Goal: Navigation & Orientation: Find specific page/section

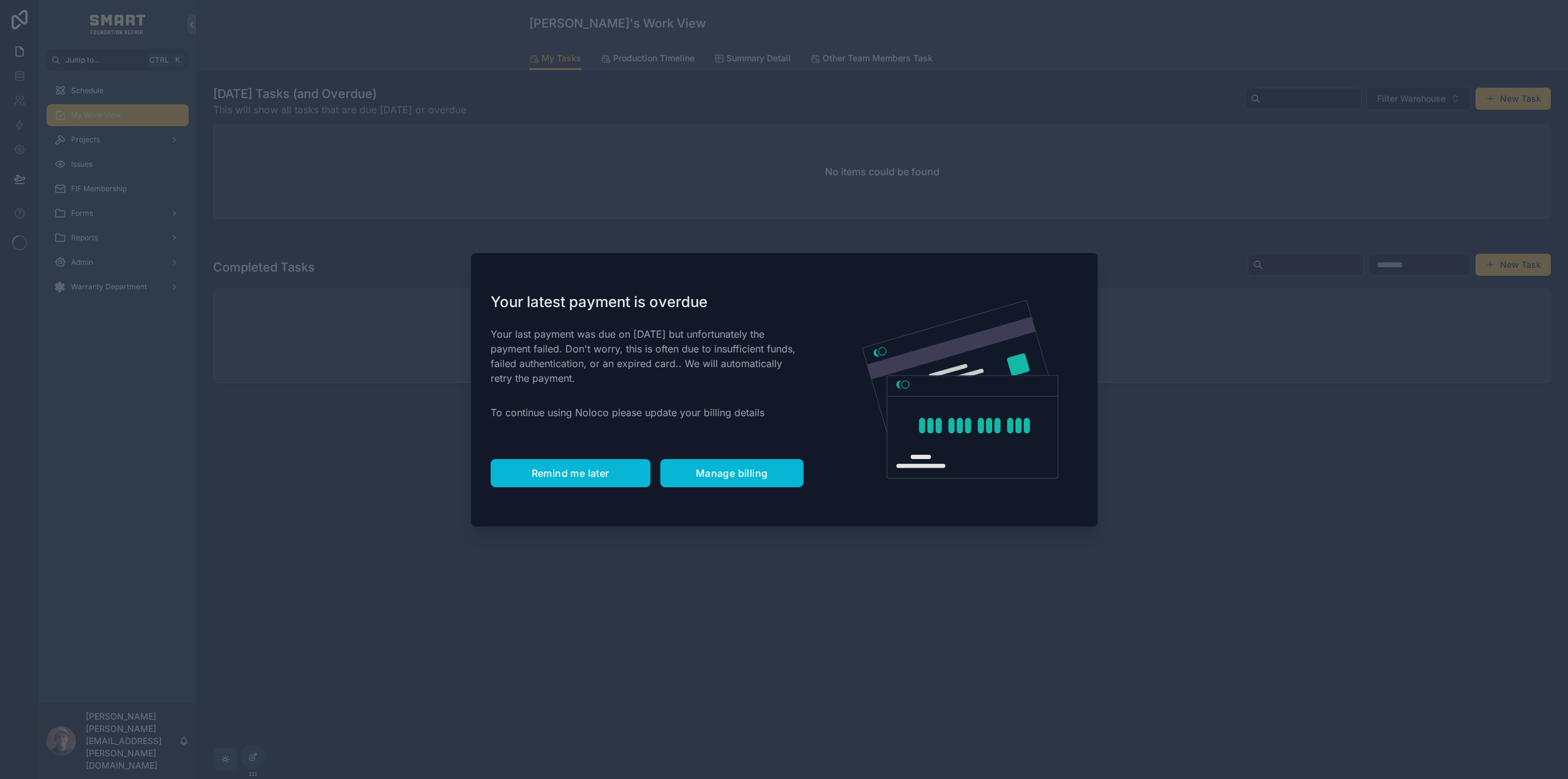
click at [549, 467] on span "Remind me later" at bounding box center [570, 473] width 77 height 12
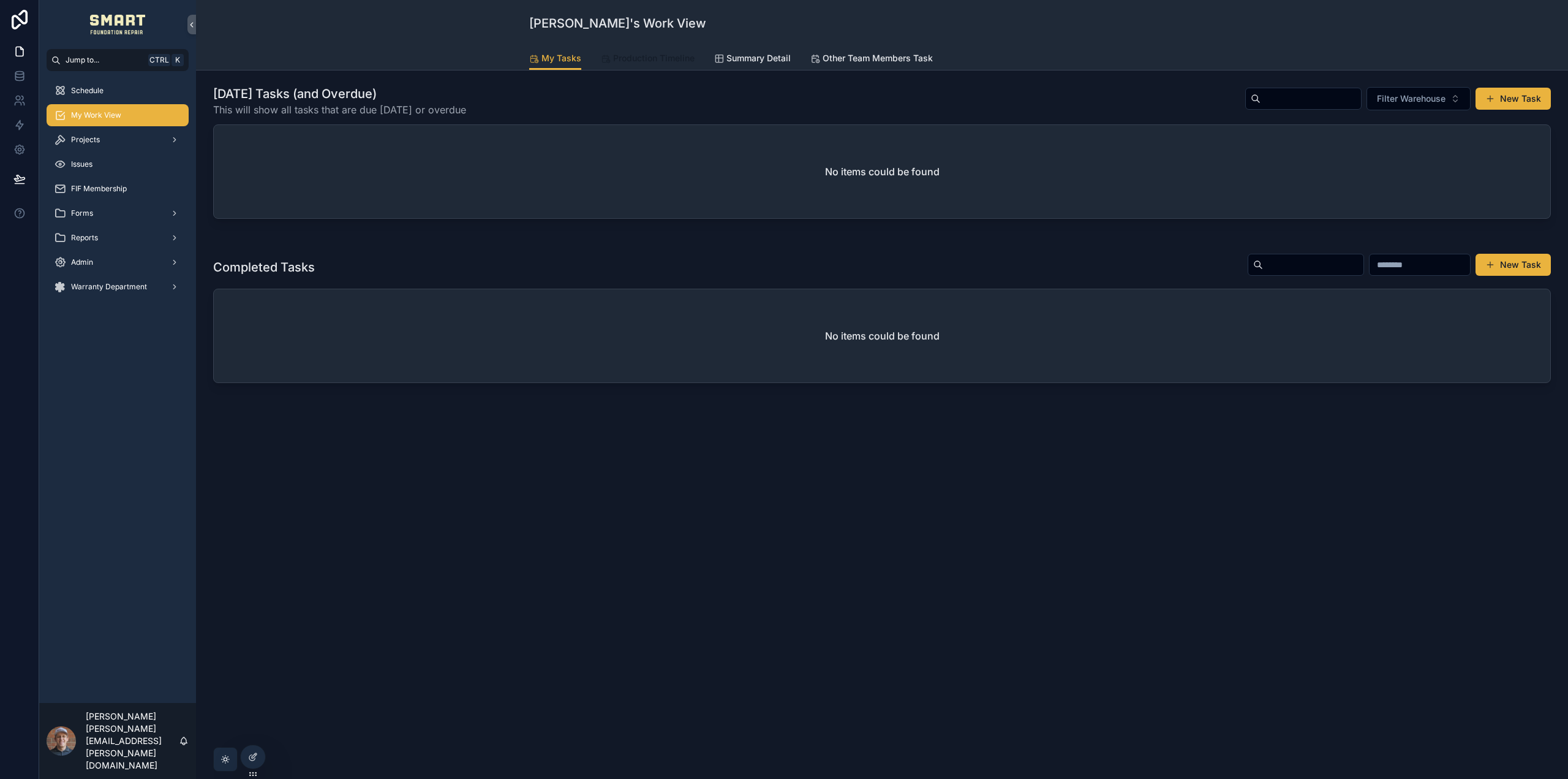
click at [650, 53] on span "Production Timeline" at bounding box center [654, 58] width 82 height 12
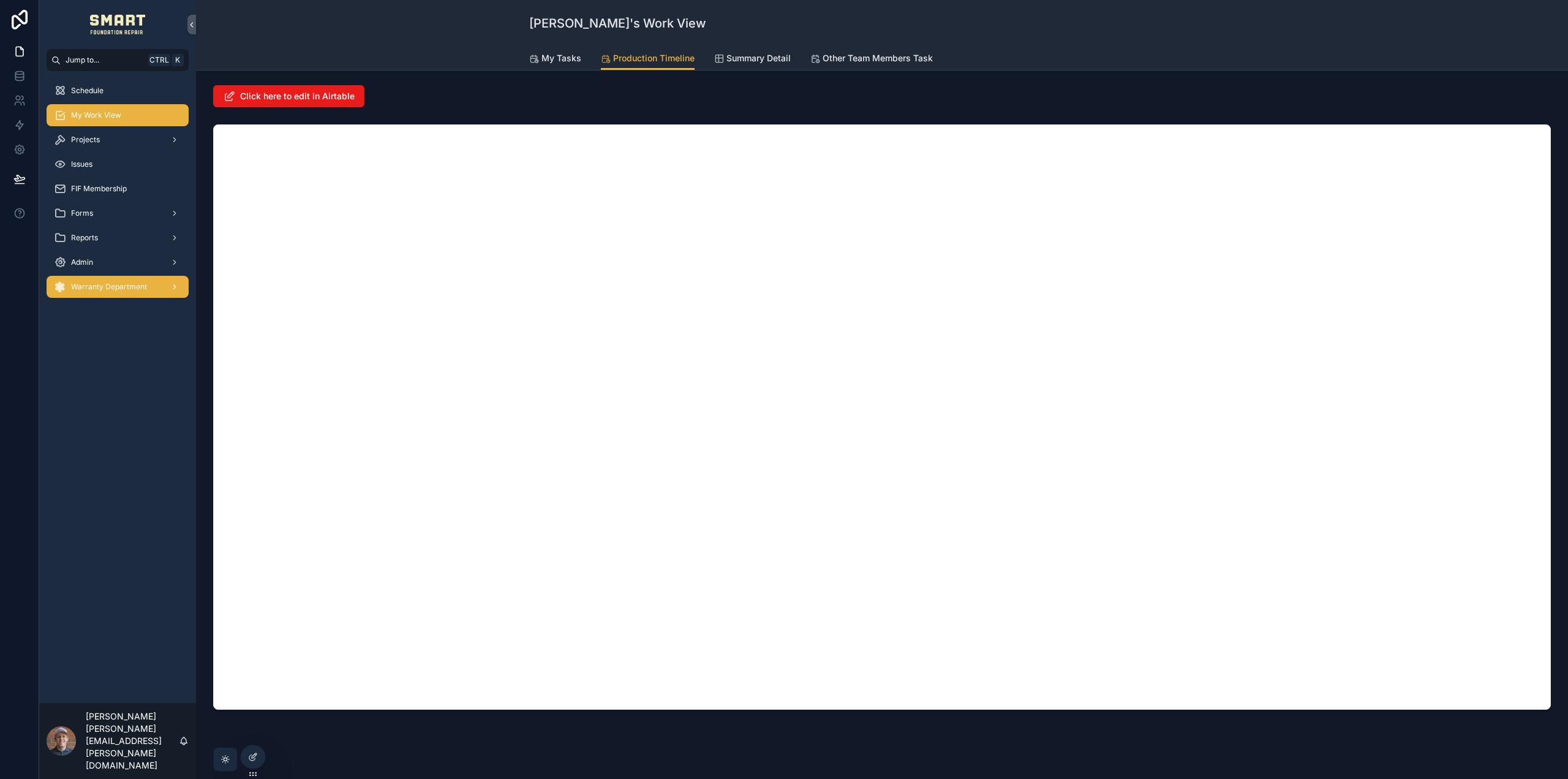
click at [126, 286] on span "Warranty Department" at bounding box center [109, 287] width 76 height 10
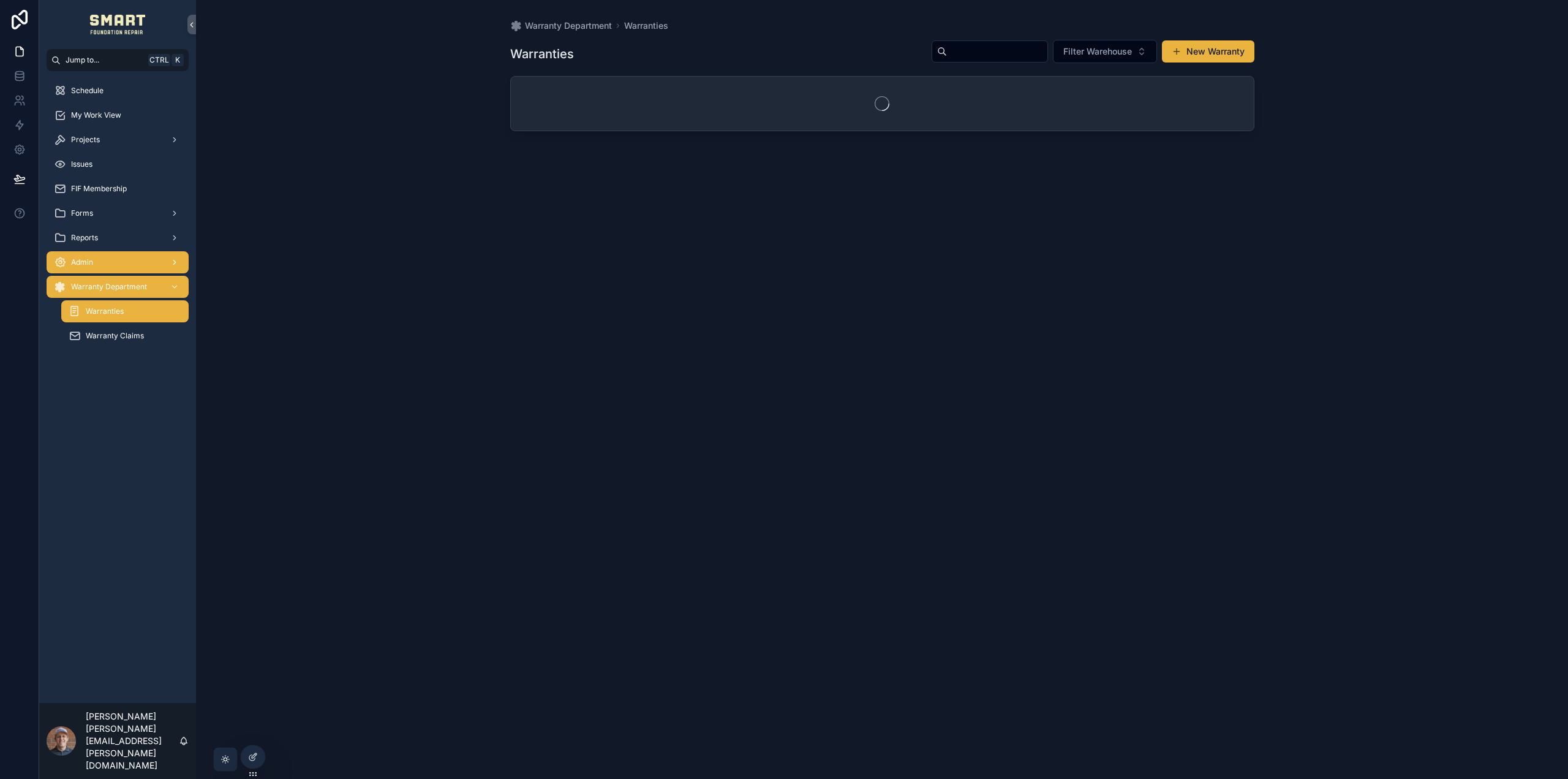
click at [125, 259] on div "Admin" at bounding box center [117, 263] width 127 height 20
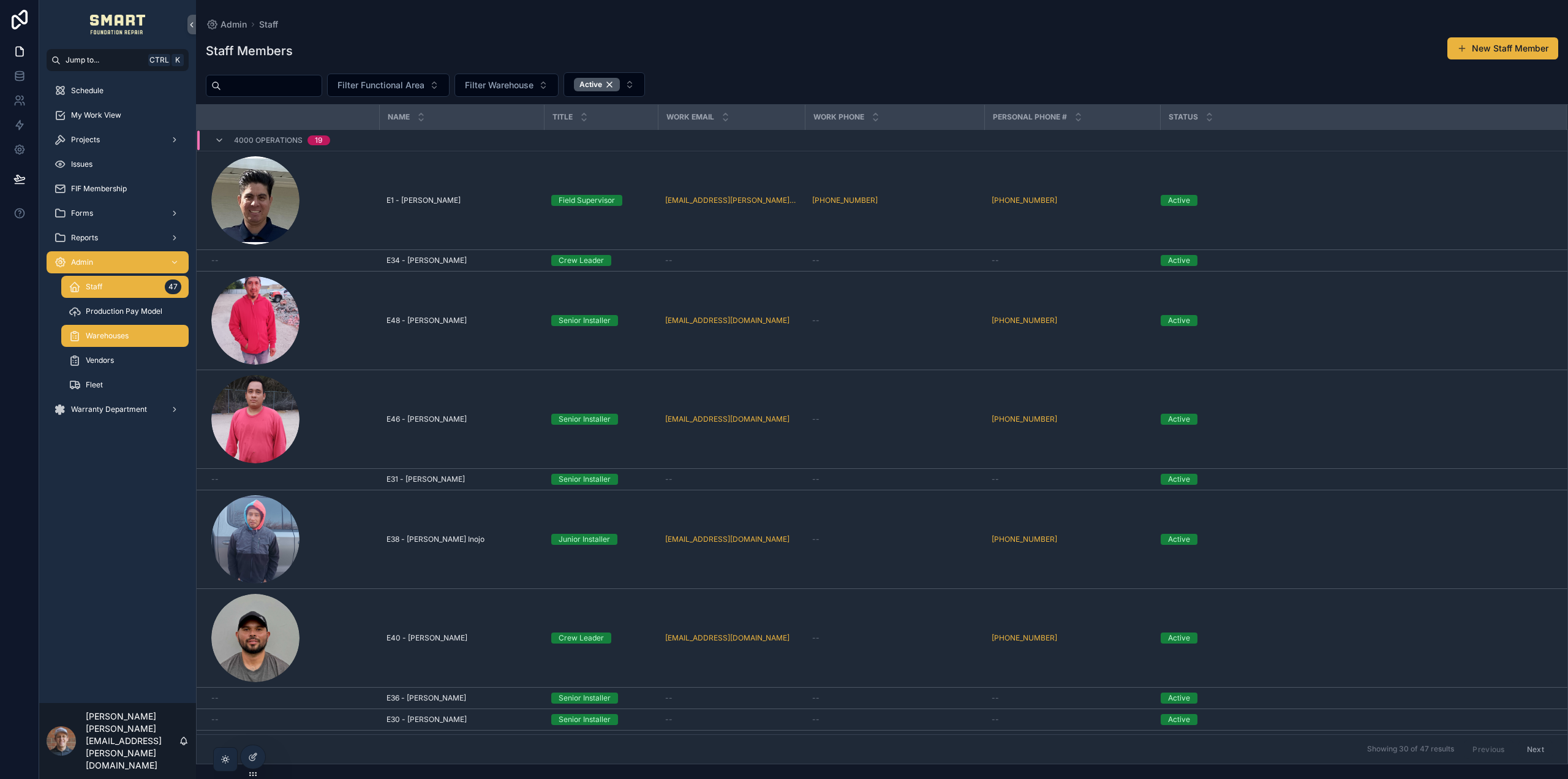
click at [125, 333] on span "Warehouses" at bounding box center [107, 336] width 43 height 10
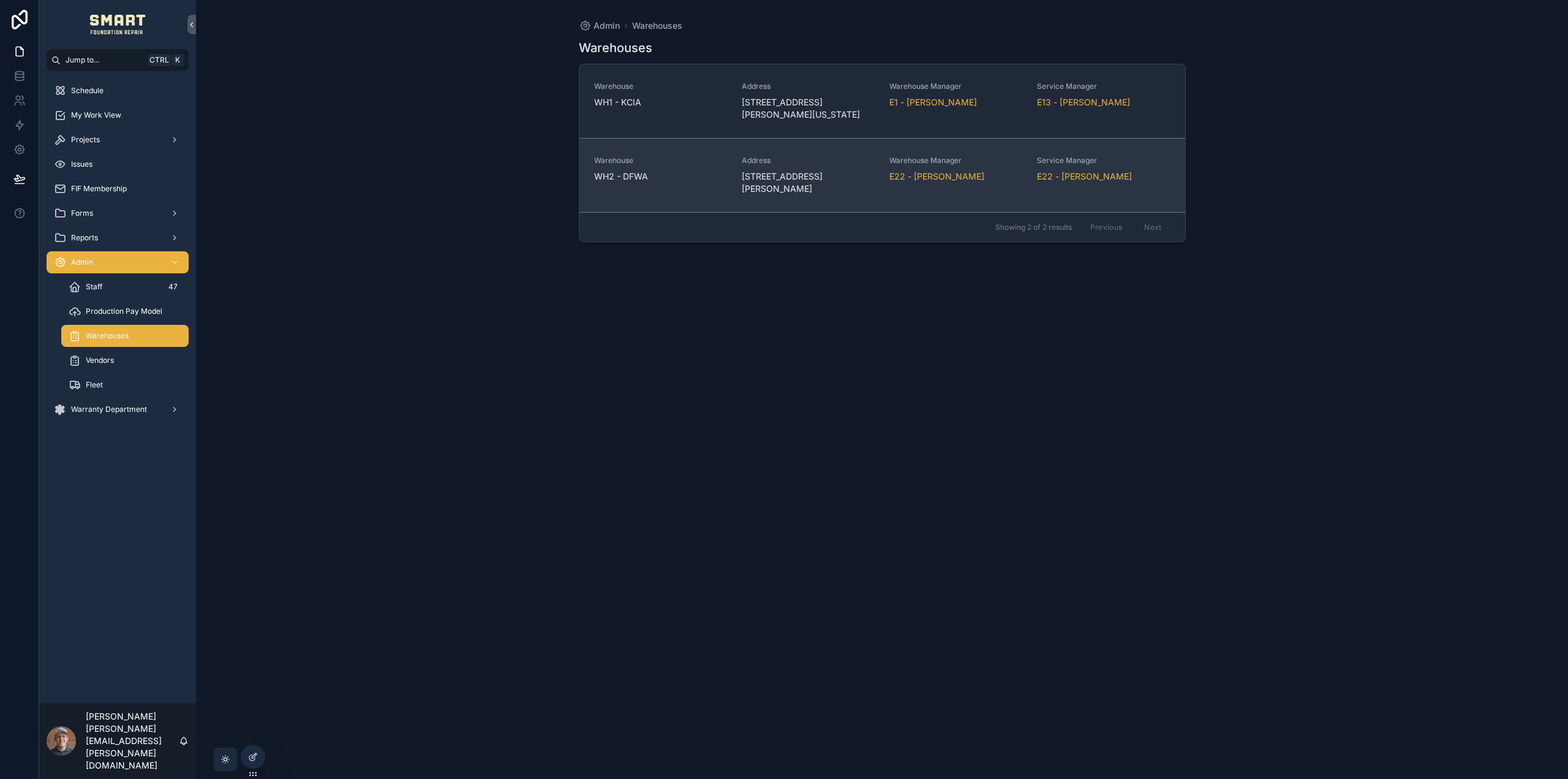
click at [695, 172] on span "WH2 - DFWA" at bounding box center [660, 176] width 133 height 12
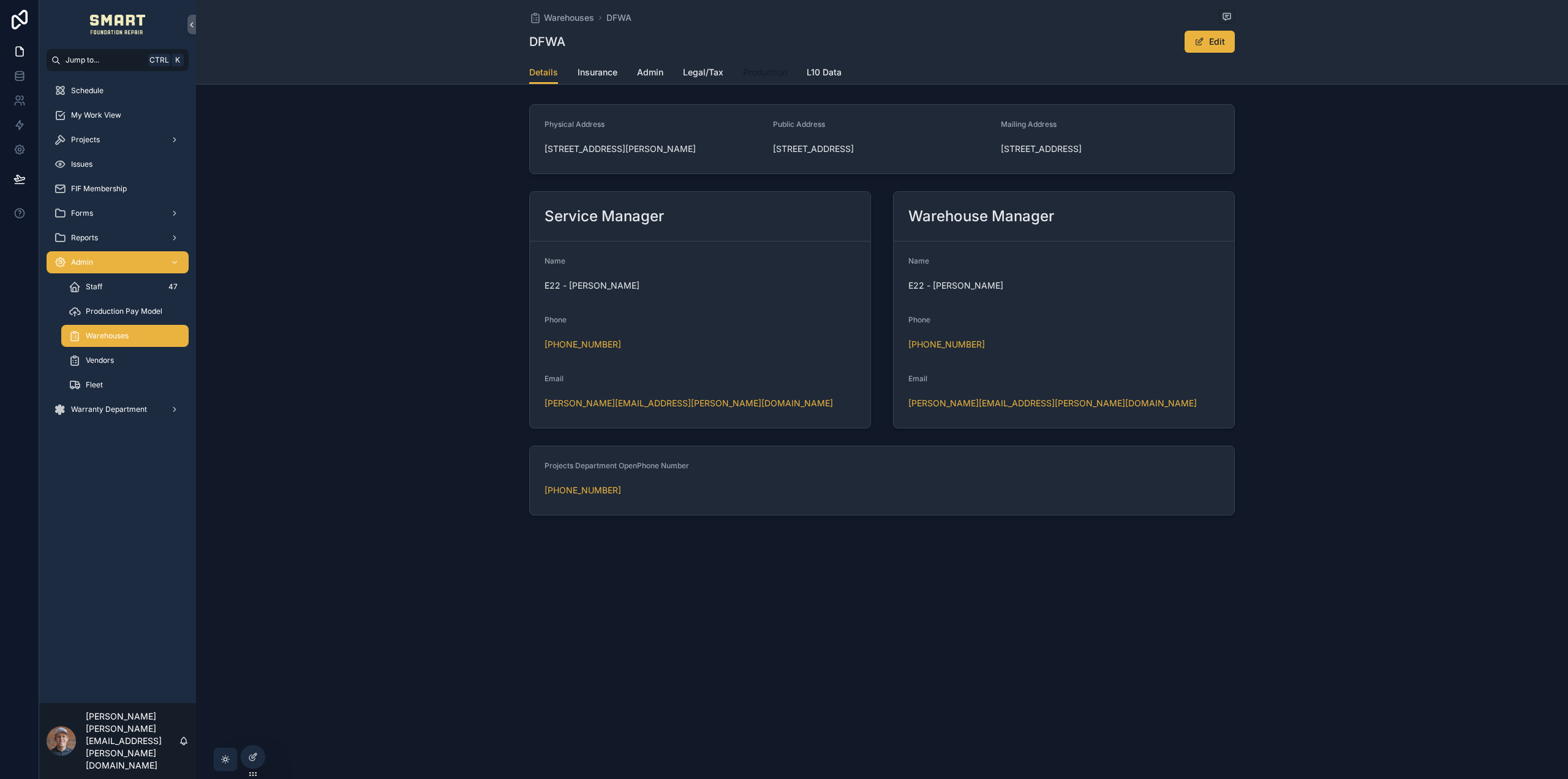
click at [757, 80] on link "Production" at bounding box center [765, 74] width 44 height 25
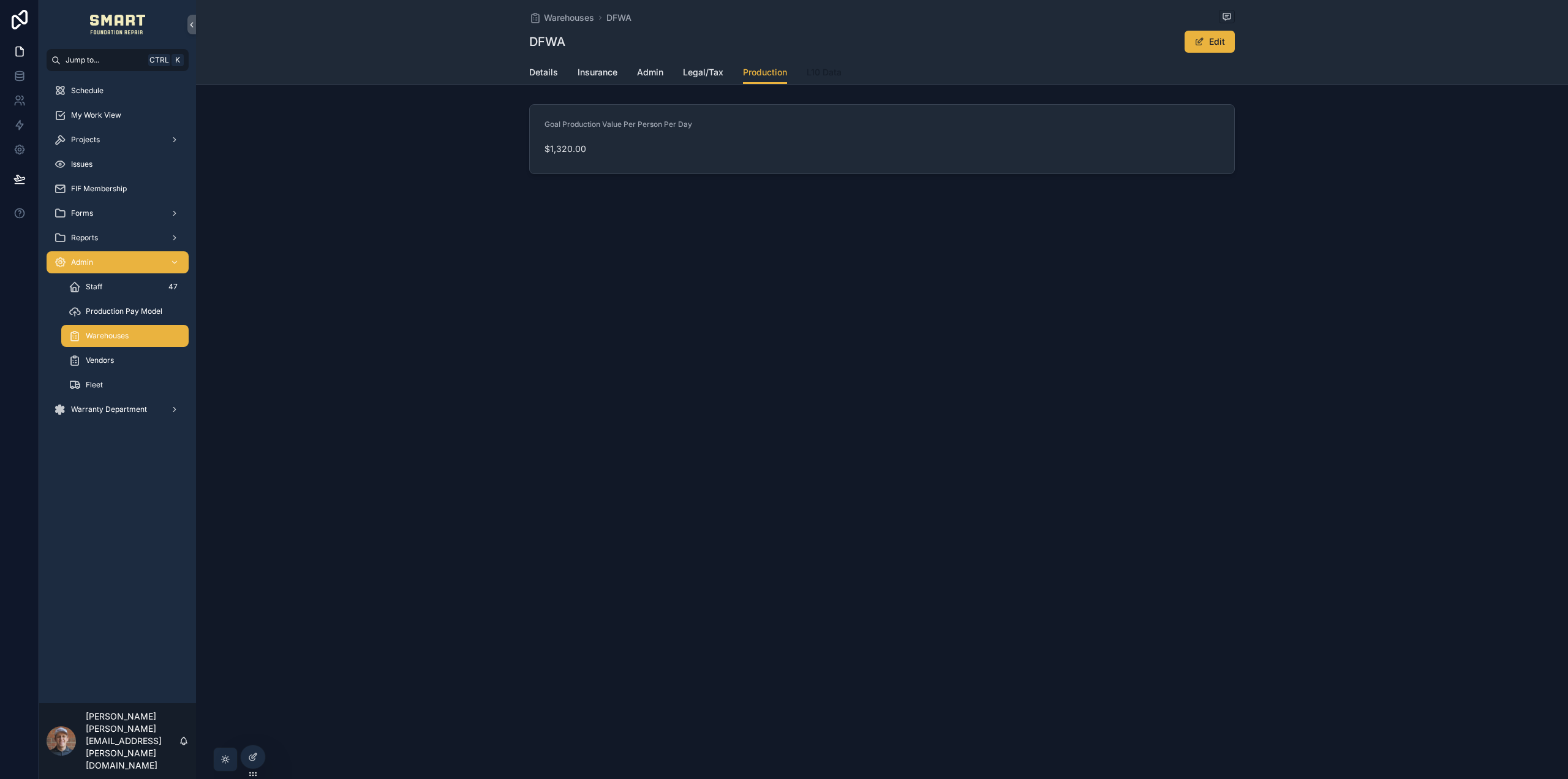
click at [821, 69] on span "L10 Data" at bounding box center [823, 72] width 35 height 12
click at [160, 142] on div "Projects" at bounding box center [117, 140] width 127 height 20
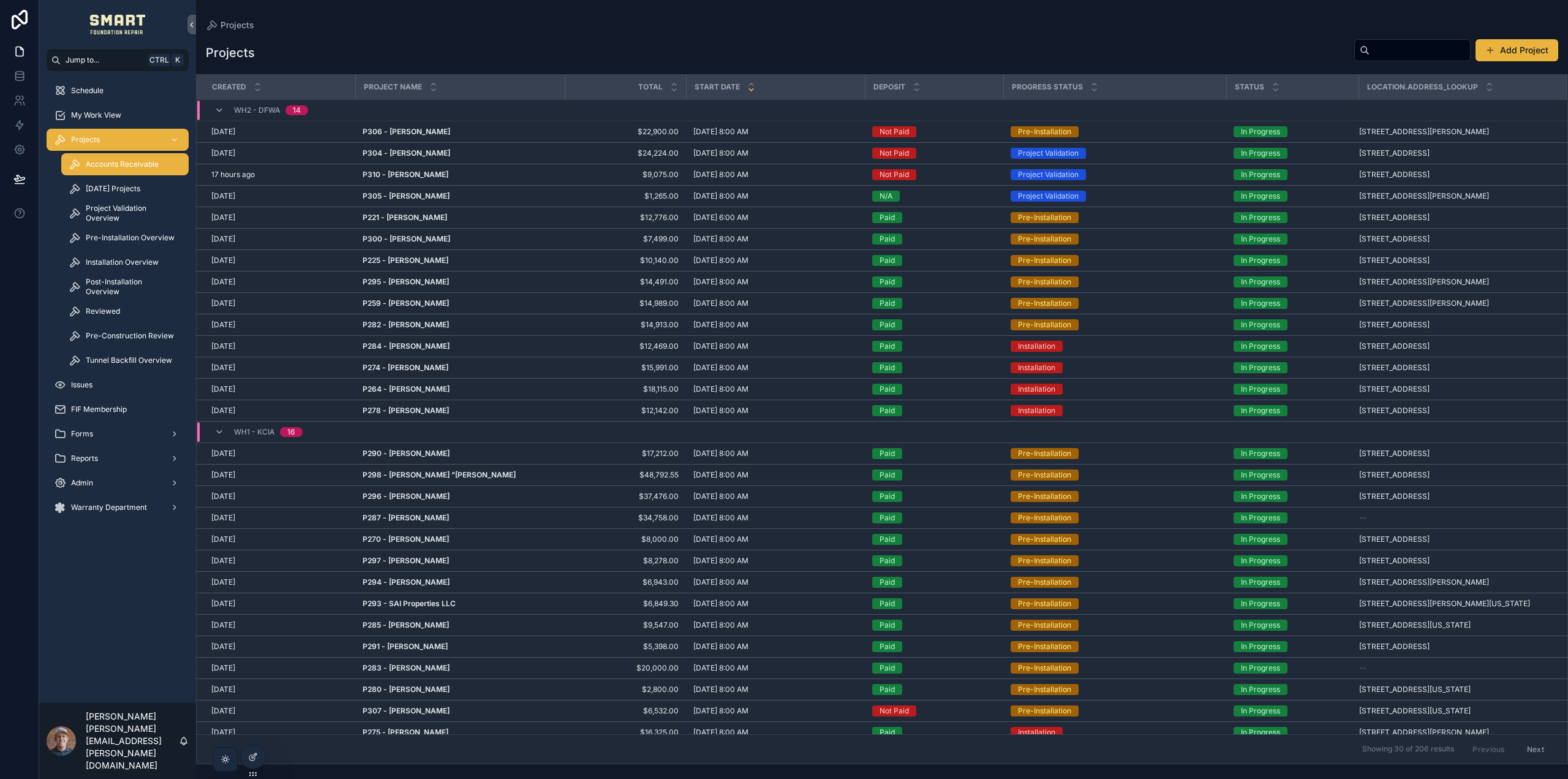
click at [133, 159] on span "Accounts Receivable" at bounding box center [122, 164] width 73 height 10
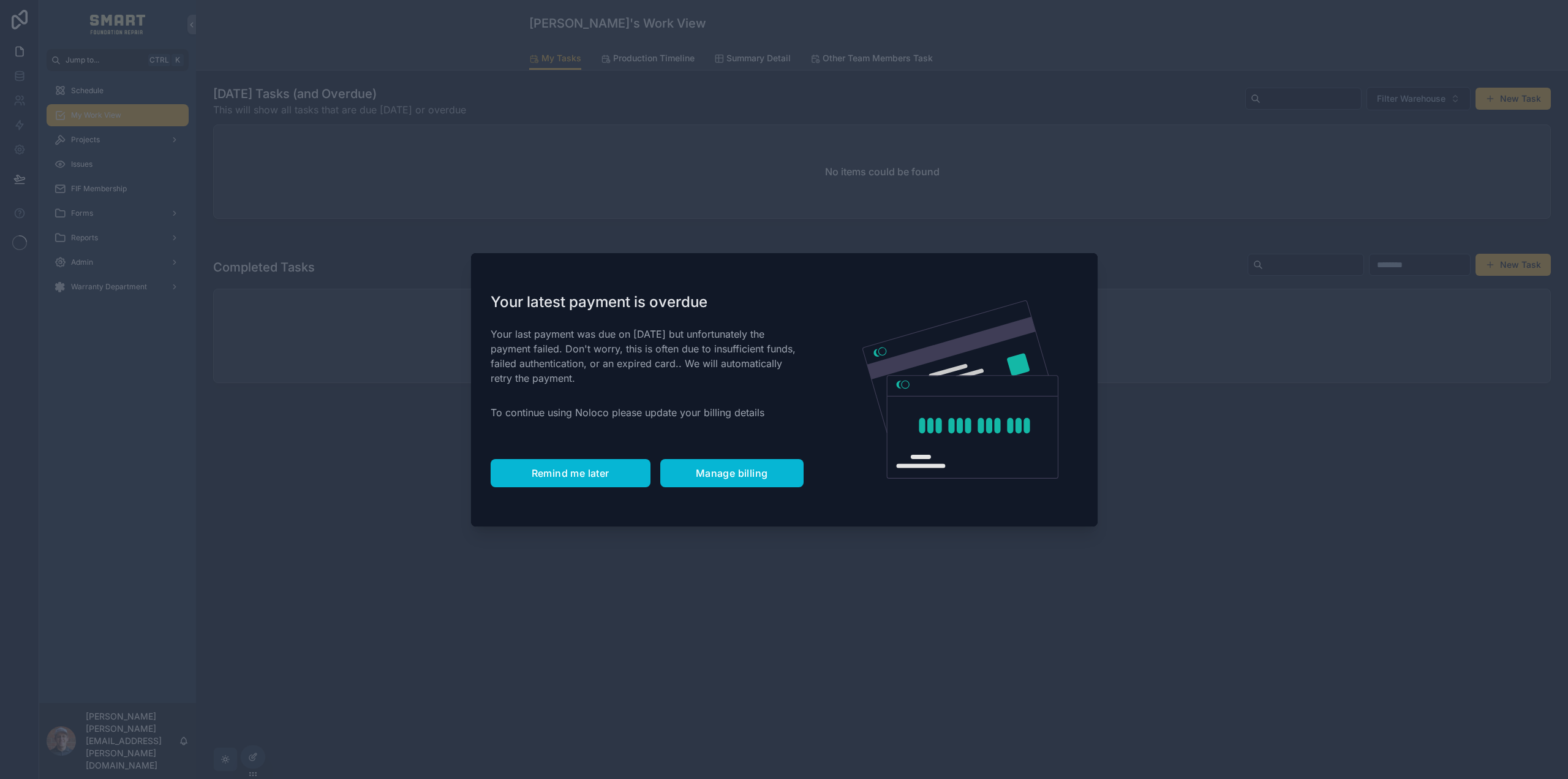
click at [552, 475] on span "Remind me later" at bounding box center [570, 473] width 77 height 12
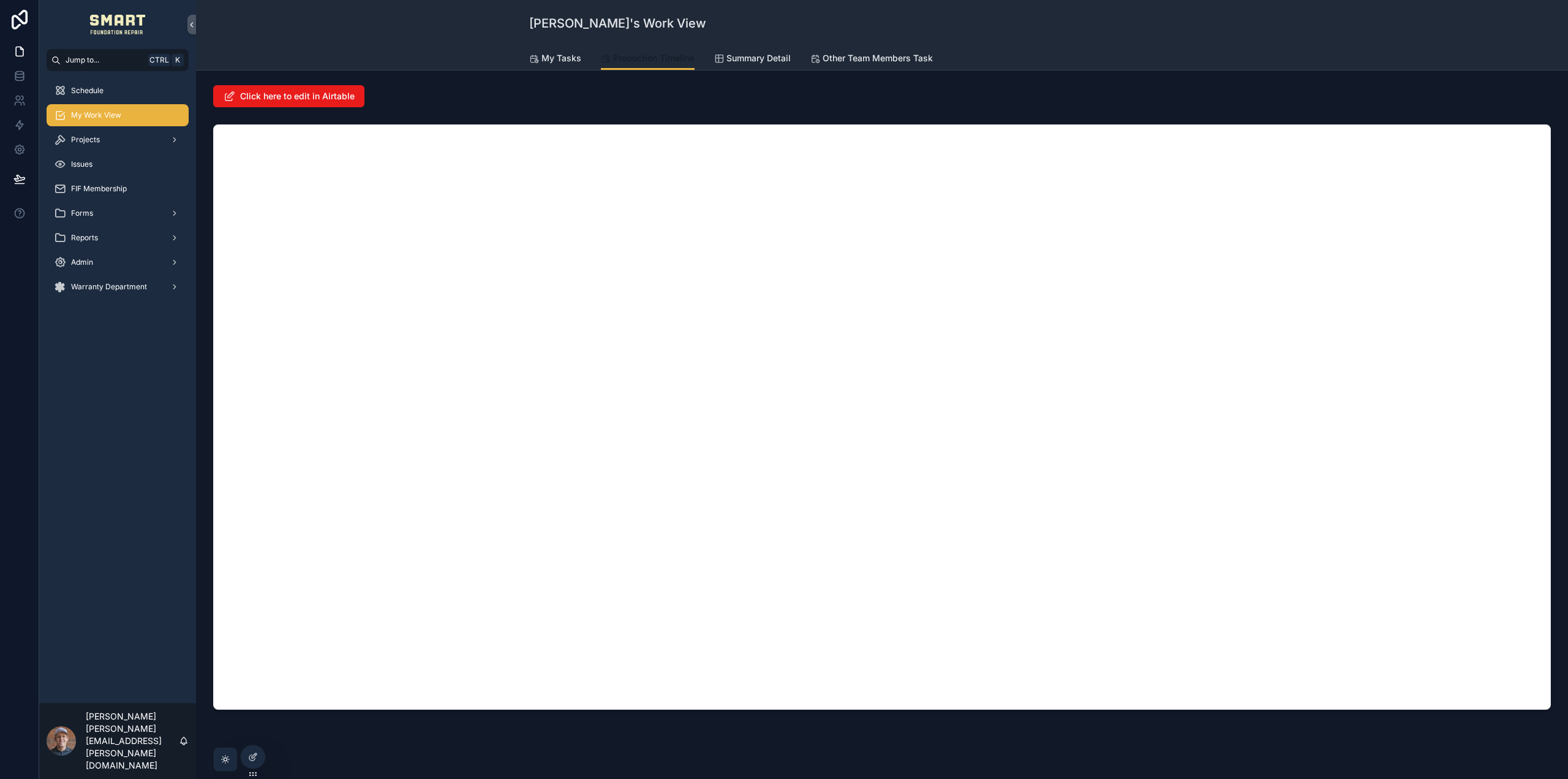
click at [627, 60] on span "Production Timeline" at bounding box center [654, 58] width 82 height 12
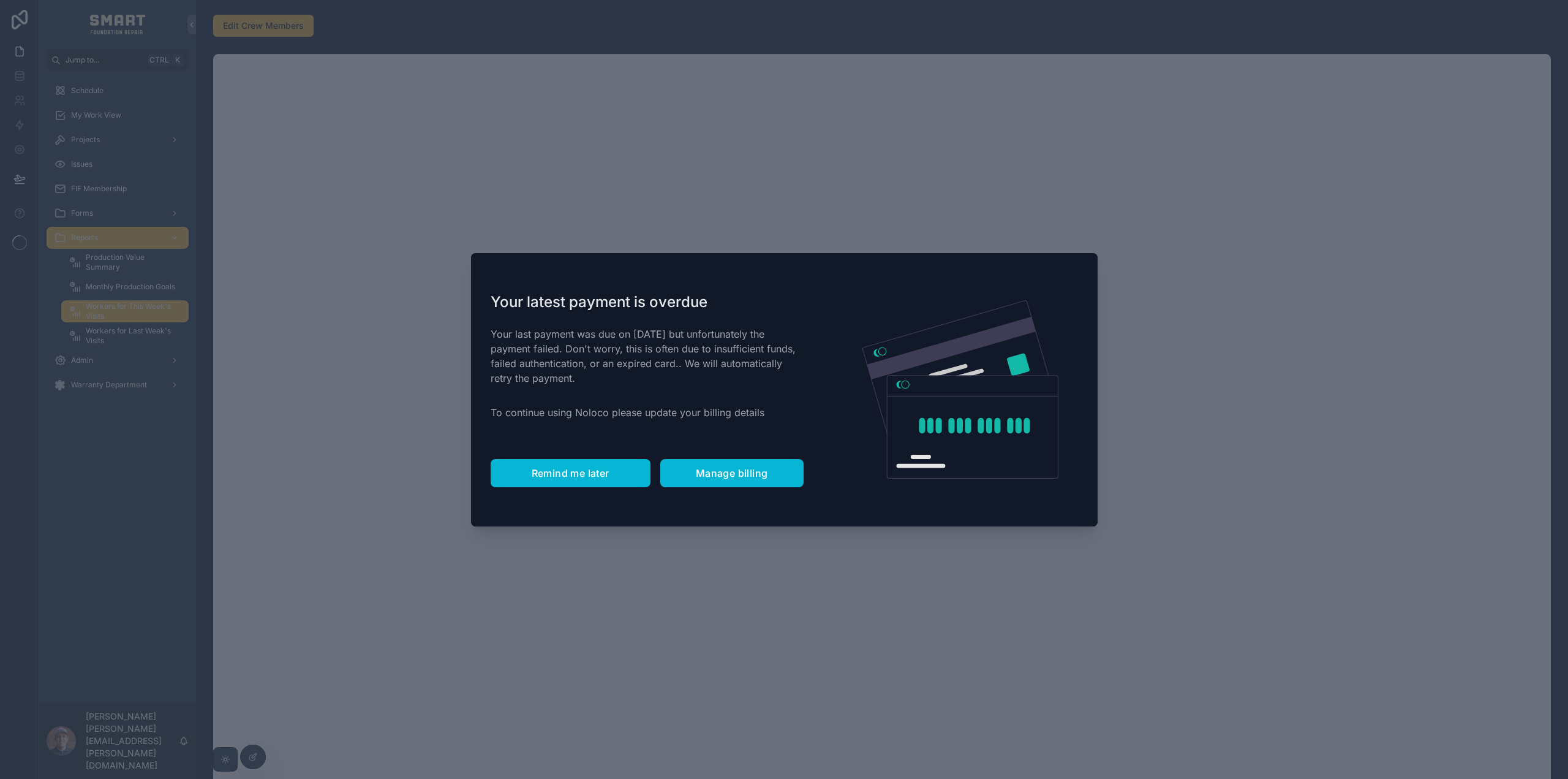
click at [546, 461] on button "Remind me later" at bounding box center [570, 473] width 160 height 28
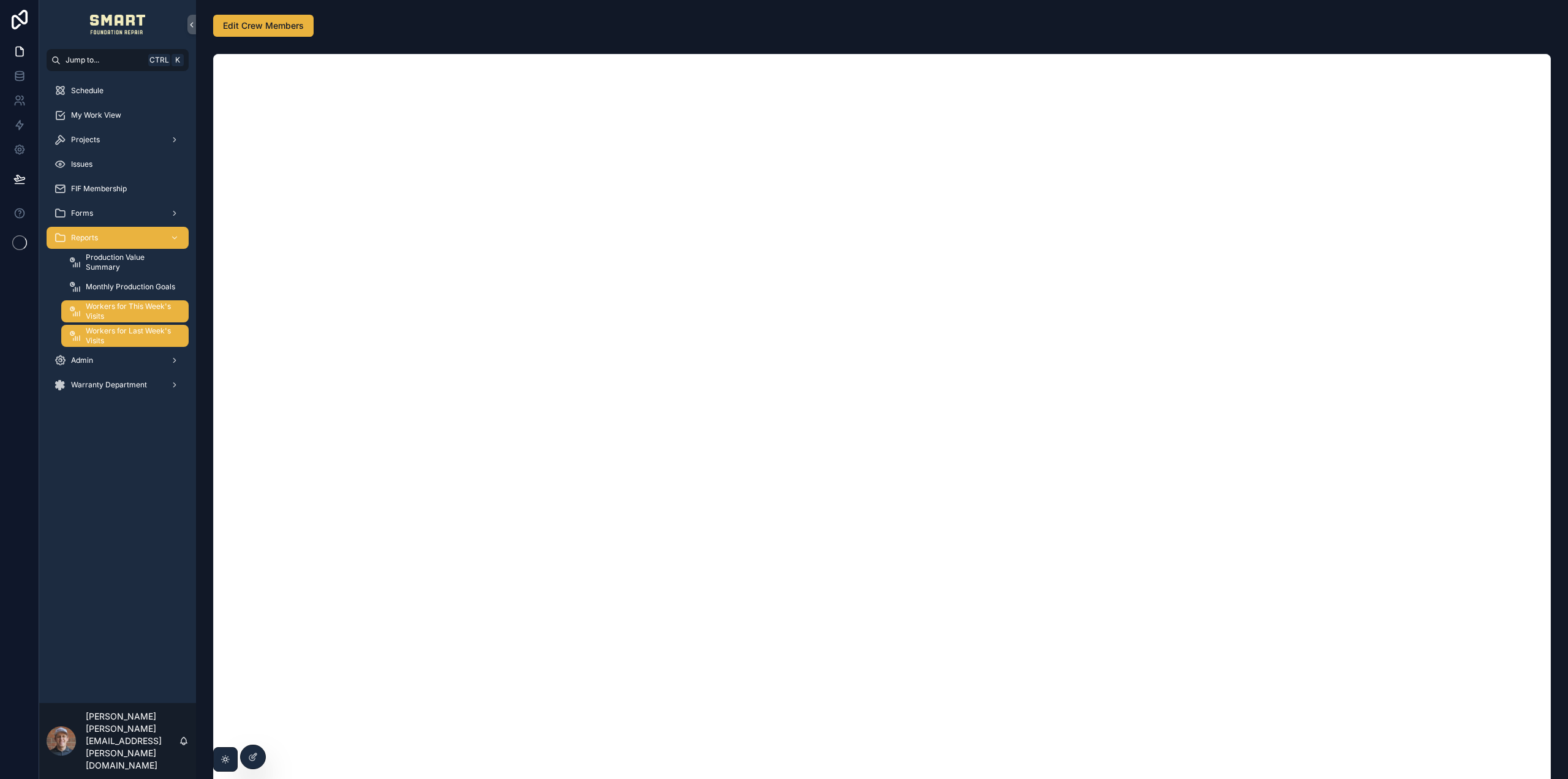
click at [152, 333] on span "Workers for Last Week's Visits" at bounding box center [131, 336] width 91 height 20
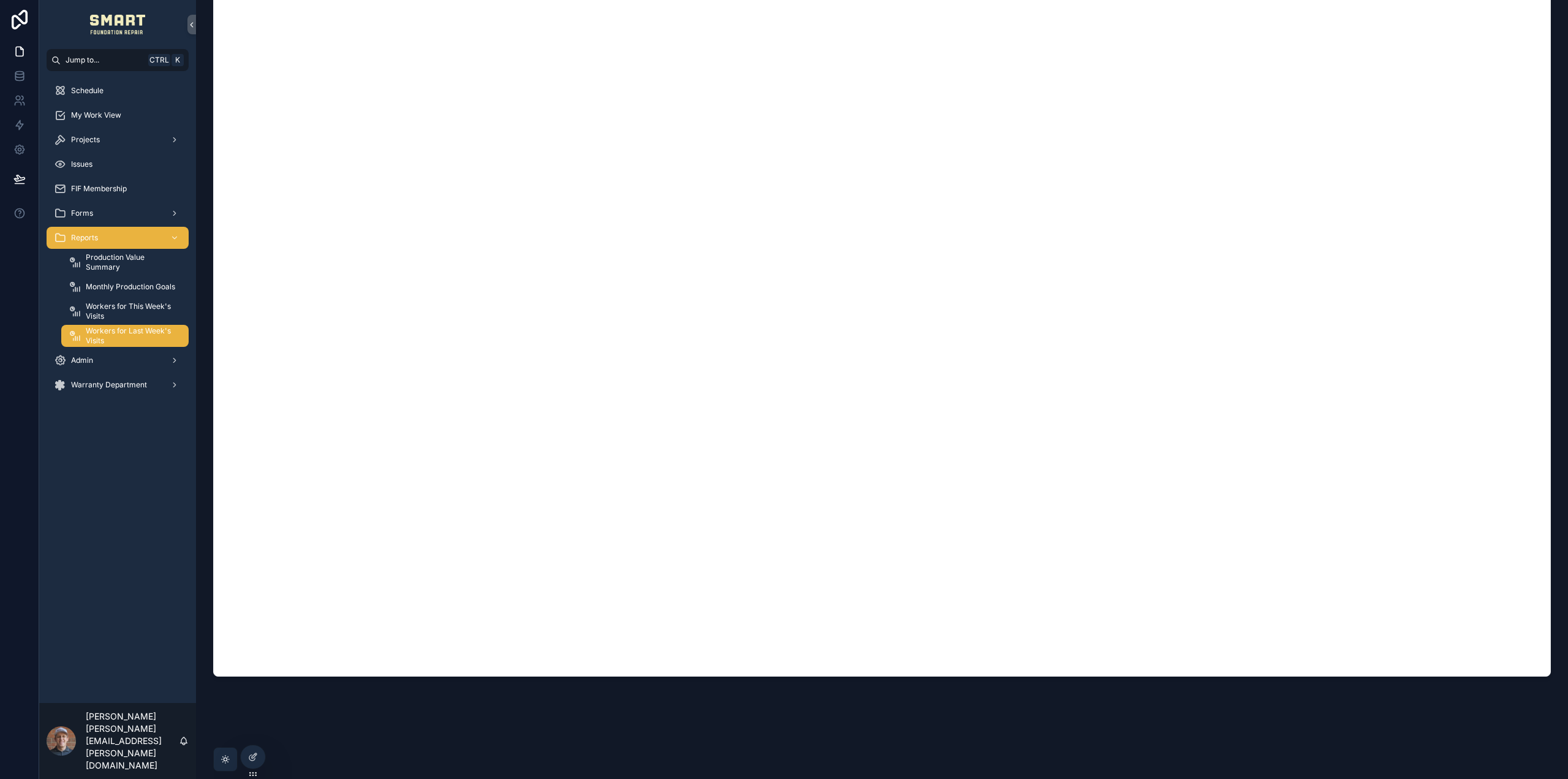
scroll to position [158, 0]
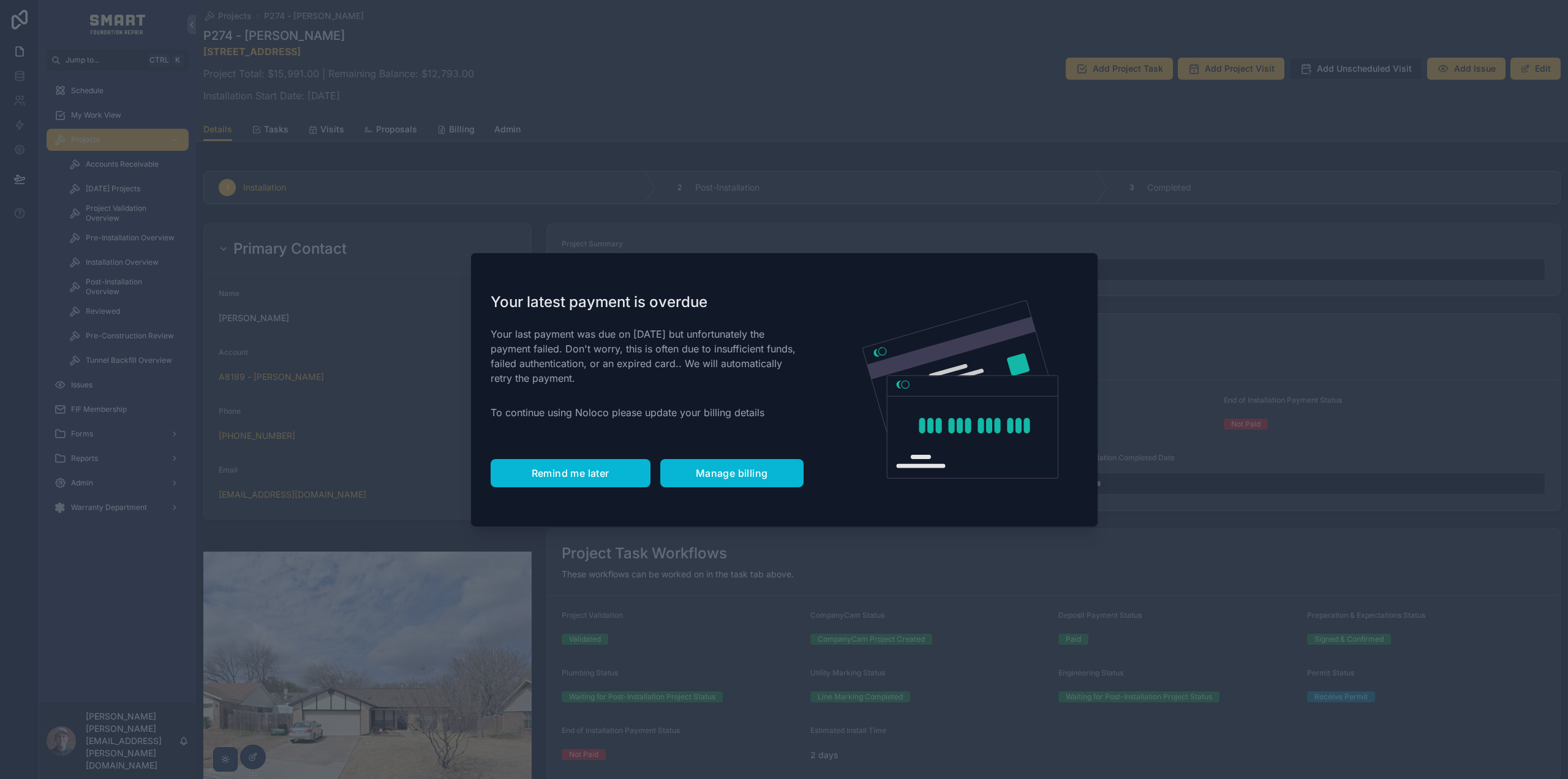
click at [542, 465] on button "Remind me later" at bounding box center [570, 473] width 160 height 28
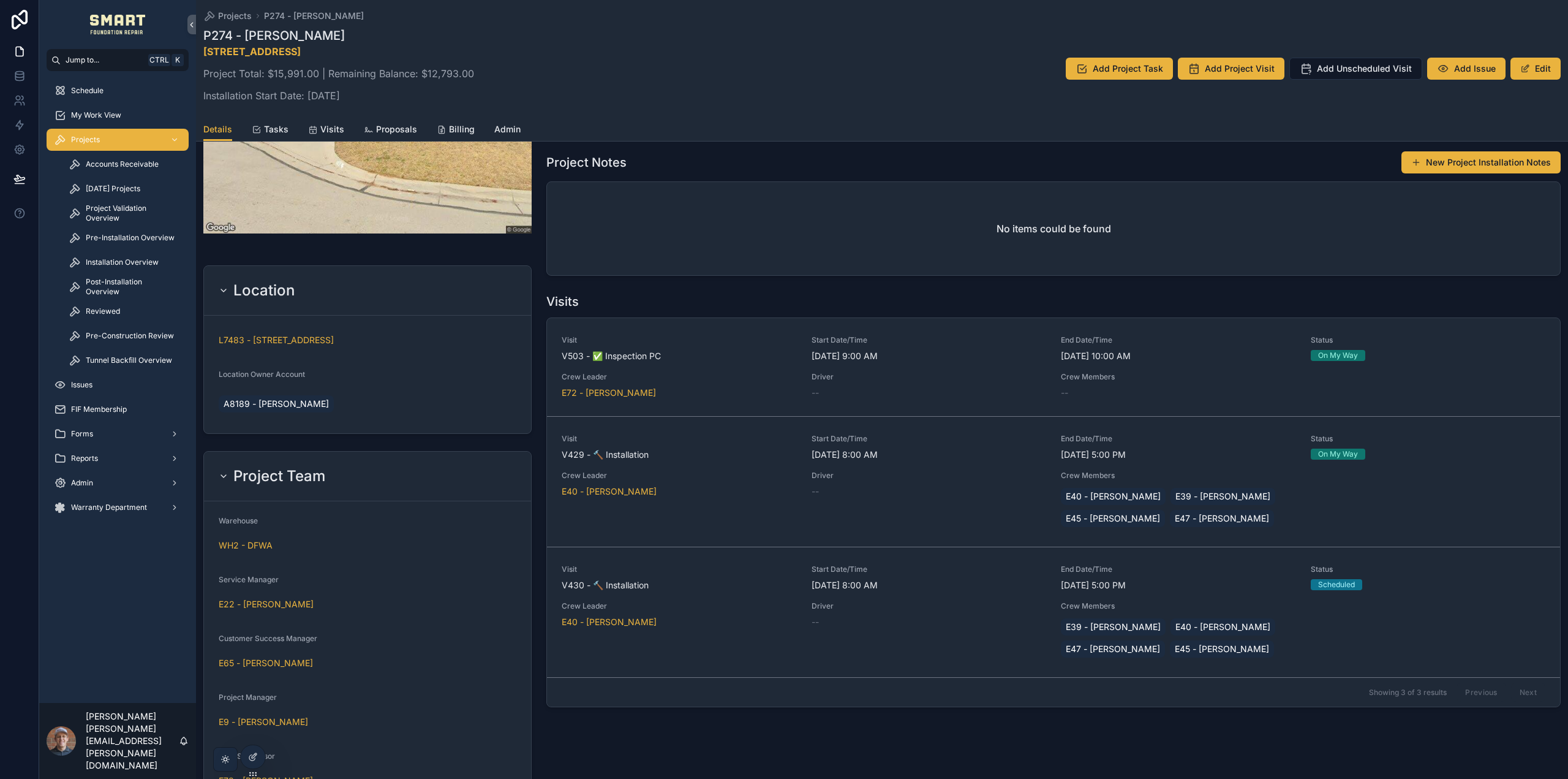
scroll to position [674, 0]
